Goal: Task Accomplishment & Management: Manage account settings

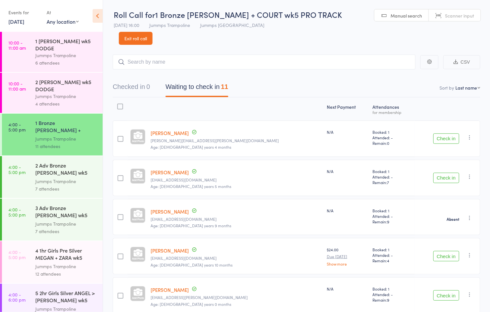
click at [153, 32] on link "Exit roll call" at bounding box center [136, 38] width 34 height 13
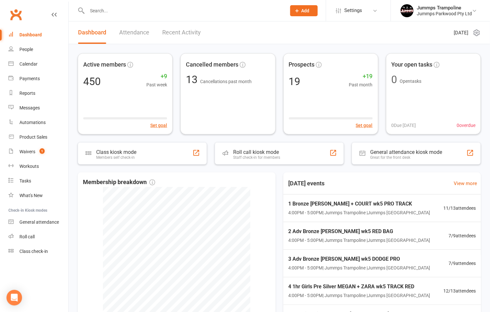
click at [107, 6] on input "text" at bounding box center [183, 10] width 197 height 9
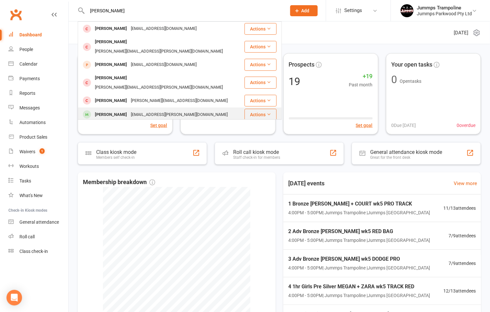
type input "[PERSON_NAME]"
click at [116, 110] on div "[PERSON_NAME]" at bounding box center [111, 114] width 36 height 9
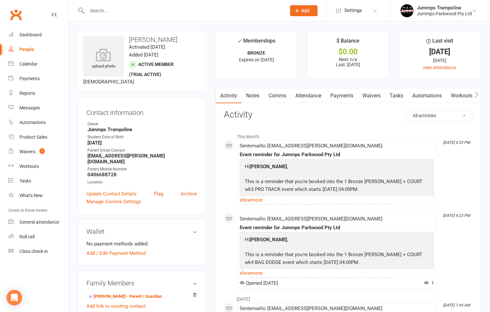
click at [313, 98] on link "Attendance" at bounding box center [308, 95] width 35 height 15
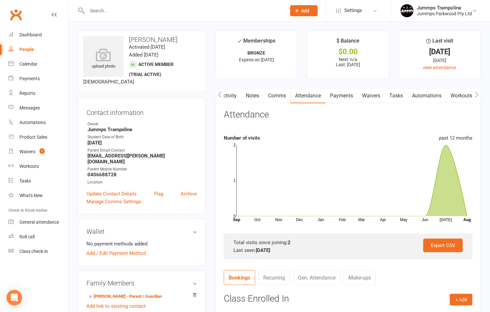
click at [108, 12] on input "text" at bounding box center [183, 10] width 197 height 9
click at [31, 63] on div "Calendar" at bounding box center [28, 63] width 18 height 5
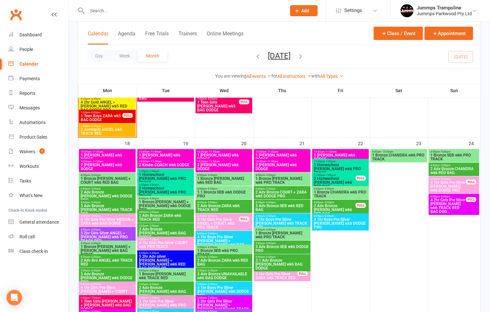
scroll to position [745, 0]
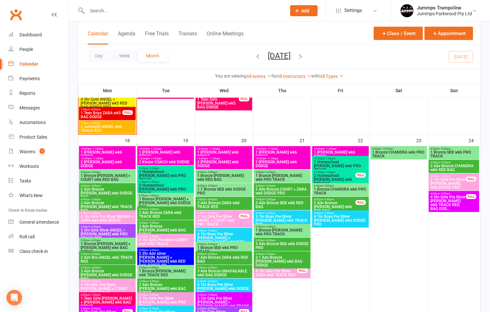
click at [116, 163] on span "2 Kinder COURTNEY wk6 DODGE" at bounding box center [107, 164] width 54 height 8
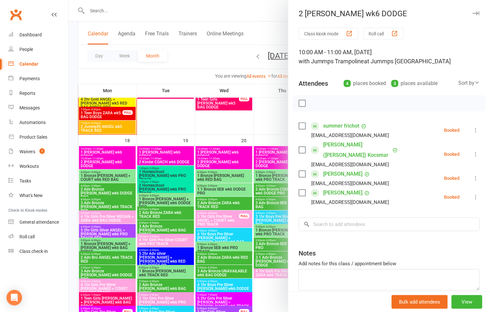
click at [472, 174] on button at bounding box center [476, 178] width 8 height 8
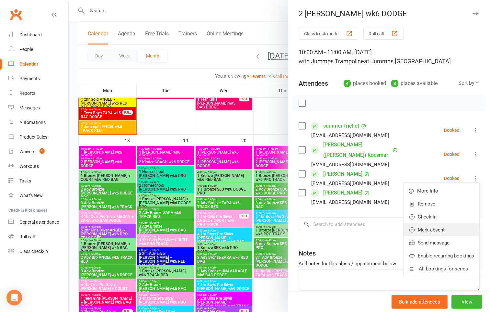
click at [428, 223] on link "Mark absent" at bounding box center [442, 229] width 76 height 13
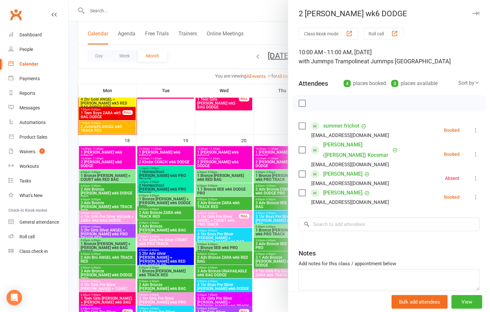
click at [289, 36] on div "Class kiosk mode Roll call 10:00 AM - 11:00 AM, Monday, August, 18, 2025 with J…" at bounding box center [390, 175] width 202 height 295
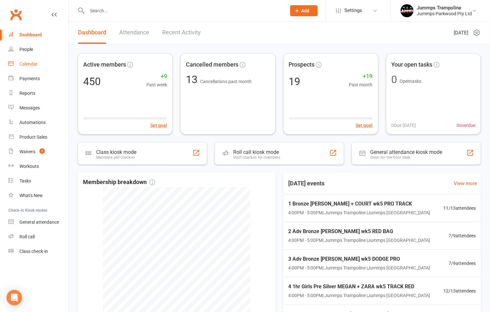
click at [30, 64] on div "Calendar" at bounding box center [28, 63] width 18 height 5
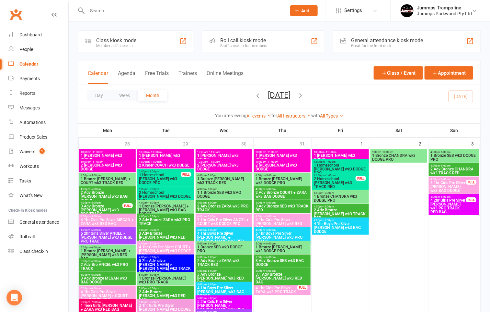
scroll to position [49, 0]
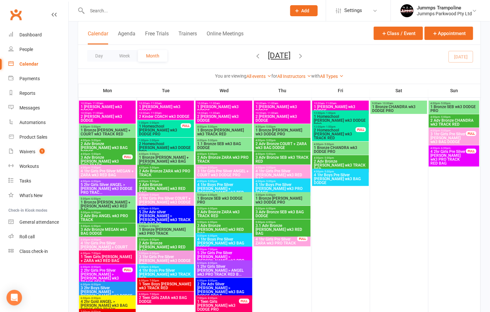
click at [162, 159] on span "1 Bronze [PERSON_NAME] + [PERSON_NAME] wk3 BAG DODGE" at bounding box center [166, 161] width 54 height 12
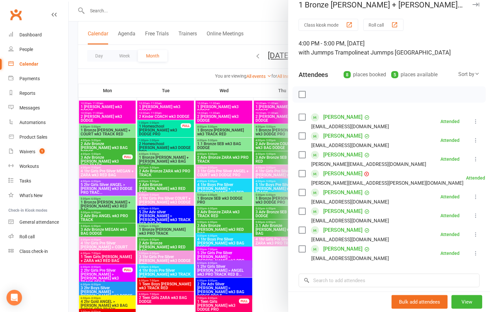
scroll to position [0, 0]
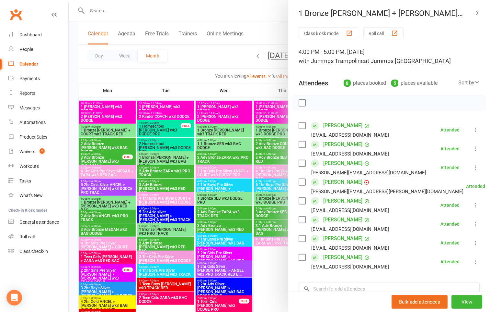
click at [202, 75] on div at bounding box center [280, 156] width 422 height 312
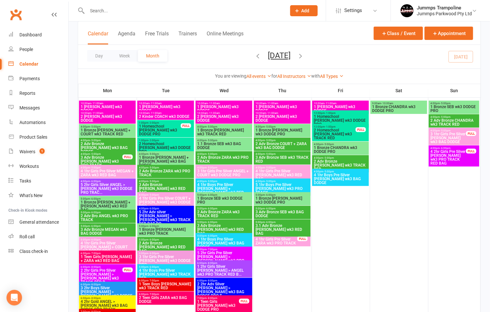
click at [282, 133] on span "1 Bronze [PERSON_NAME] wk3 DODGE PRO" at bounding box center [282, 132] width 54 height 8
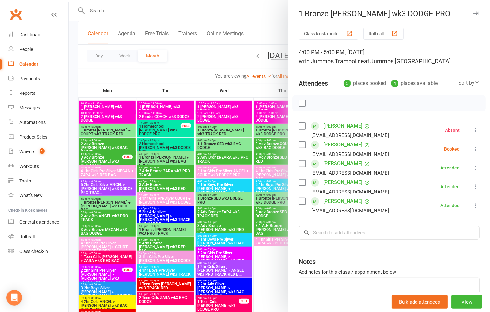
click at [257, 89] on div at bounding box center [280, 156] width 422 height 312
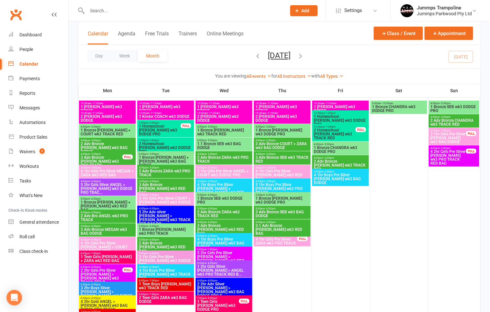
click at [287, 127] on span "4:00pm - 5:00pm" at bounding box center [282, 126] width 54 height 3
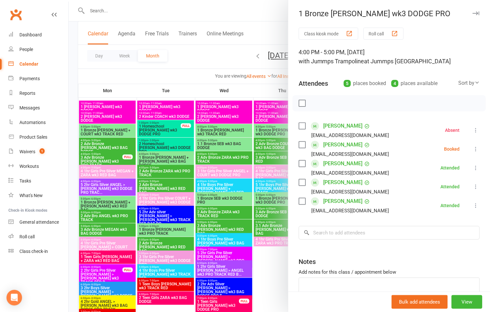
click at [184, 83] on div at bounding box center [280, 156] width 422 height 312
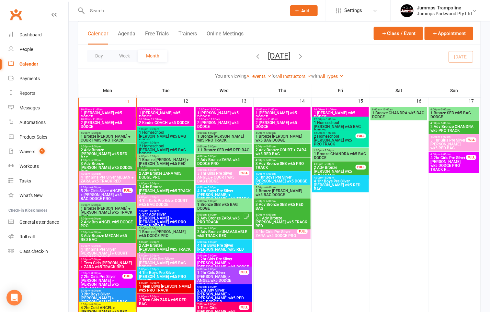
scroll to position [535, 0]
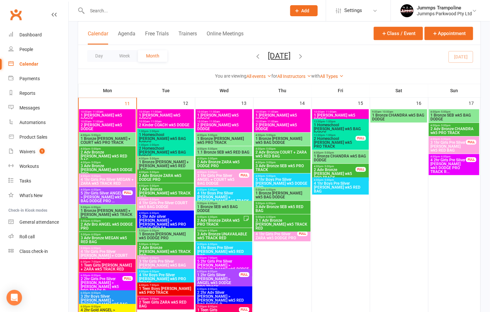
click at [284, 141] on span "1 Bronze [PERSON_NAME] wk5 BAG DODGE" at bounding box center [282, 140] width 54 height 8
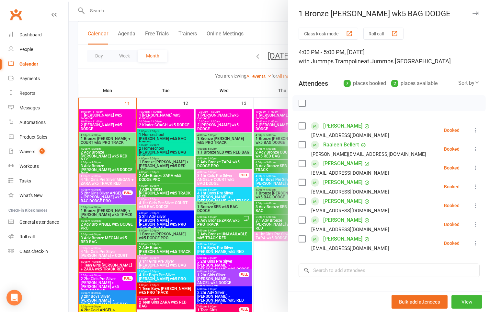
click at [247, 86] on div at bounding box center [280, 156] width 422 height 312
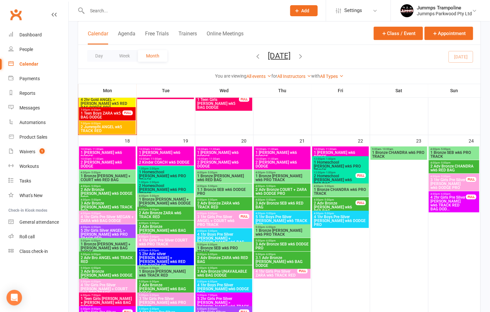
scroll to position [729, 0]
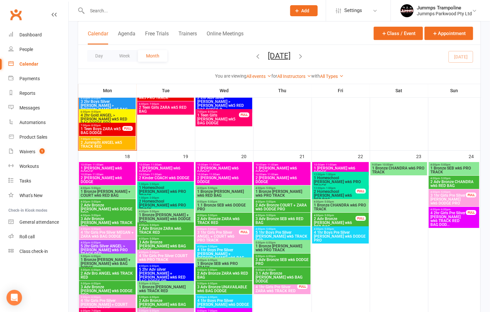
click at [107, 190] on span "1 Bronze [PERSON_NAME] + COURT wk6 RED BAG" at bounding box center [107, 193] width 54 height 8
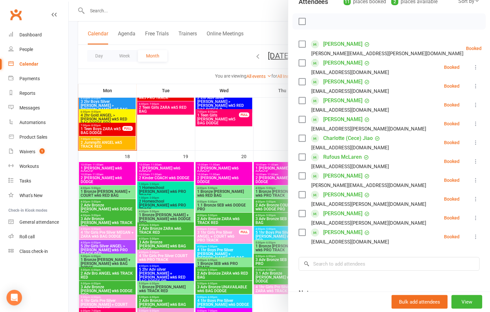
scroll to position [97, 0]
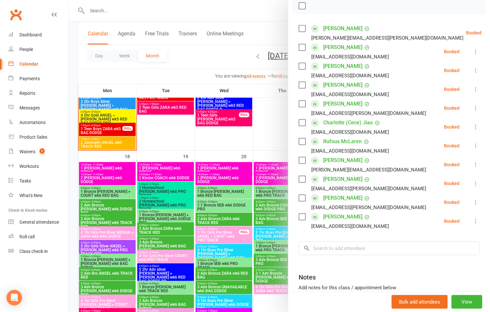
click at [473, 202] on icon at bounding box center [476, 202] width 6 height 6
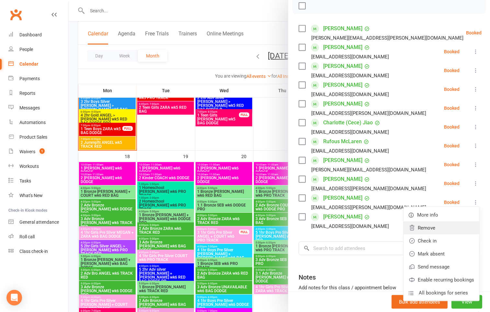
click at [432, 229] on link "Remove" at bounding box center [442, 227] width 76 height 13
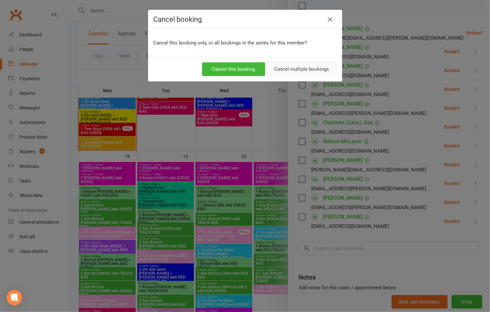
click at [296, 69] on button "Cancel multiple bookings" at bounding box center [302, 69] width 70 height 14
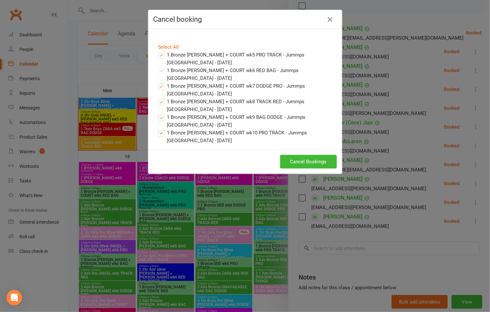
click at [159, 53] on label "1 Bronze [PERSON_NAME] + COURT wk5 PRO TRACK - Jummps [GEOGRAPHIC_DATA] - [DATE]" at bounding box center [246, 59] width 174 height 16
click at [158, 51] on input "1 Bronze [PERSON_NAME] + COURT wk5 PRO TRACK - Jummps [GEOGRAPHIC_DATA] - [DATE]" at bounding box center [156, 51] width 4 height 0
click at [303, 161] on button "Cancel Bookings" at bounding box center [308, 162] width 57 height 14
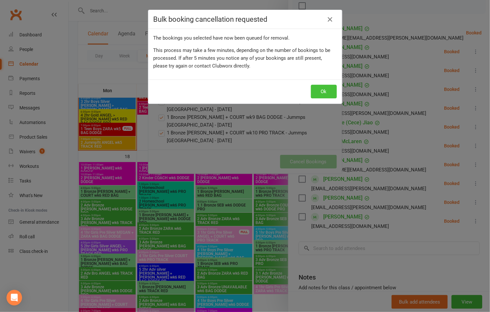
click at [318, 88] on button "Ok" at bounding box center [324, 92] width 26 height 14
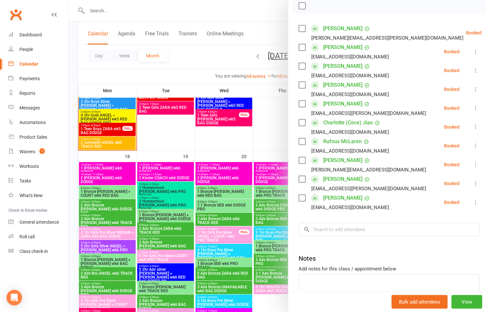
click at [147, 154] on div at bounding box center [280, 156] width 422 height 312
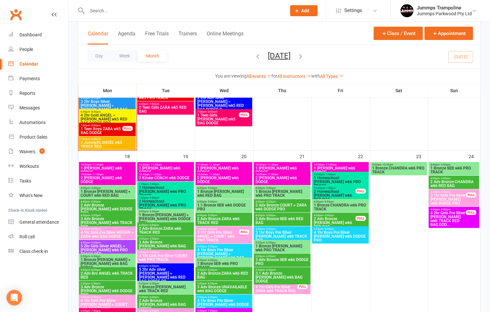
click at [290, 192] on span "1 Bronze [PERSON_NAME] wk6 PRO TRACK" at bounding box center [282, 193] width 54 height 8
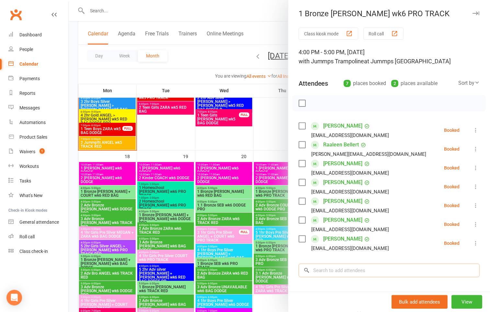
click at [315, 266] on input "search" at bounding box center [389, 270] width 181 height 14
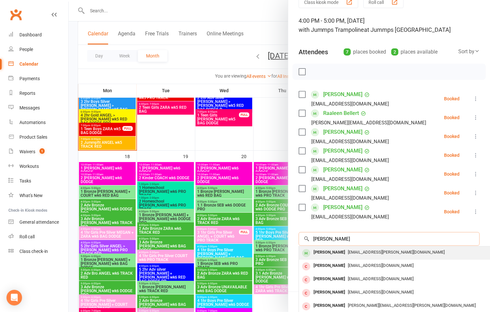
scroll to position [49, 0]
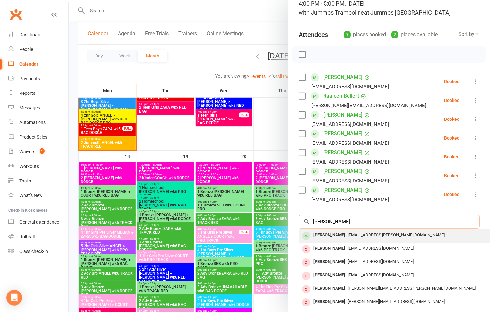
type input "[PERSON_NAME]"
click at [349, 236] on span "[EMAIL_ADDRESS][PERSON_NAME][DOMAIN_NAME]" at bounding box center [397, 234] width 97 height 5
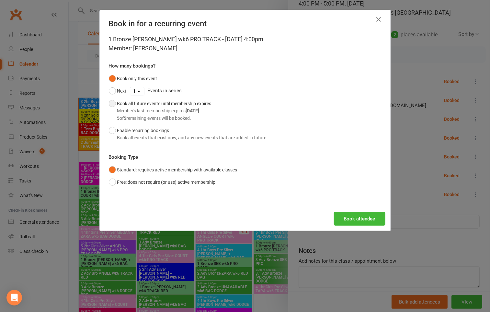
click at [109, 105] on button "Book all future events until membership expires Member's last membership expire…" at bounding box center [160, 110] width 103 height 27
click at [343, 220] on button "Book attendee" at bounding box center [360, 219] width 52 height 14
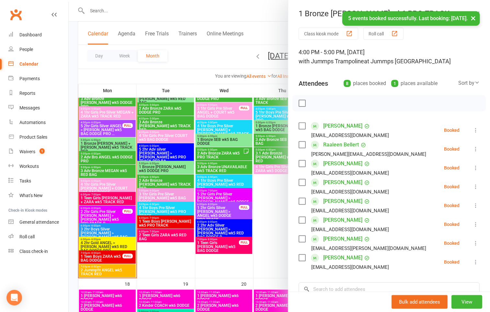
scroll to position [584, 0]
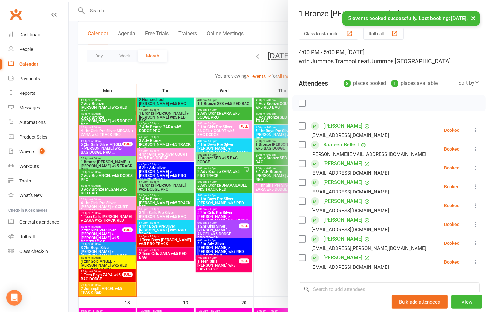
click at [232, 59] on div at bounding box center [280, 156] width 422 height 312
